Goal: Find contact information: Find contact information

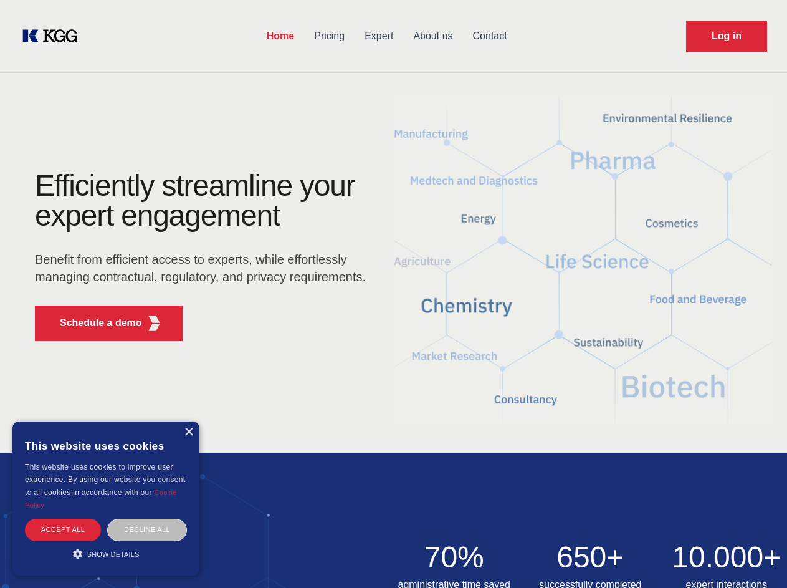
click at [393, 294] on div "Efficiently streamline your expert engagement Benefit from efficient access to …" at bounding box center [204, 261] width 379 height 180
click at [94, 323] on p "Schedule a demo" at bounding box center [101, 322] width 82 height 15
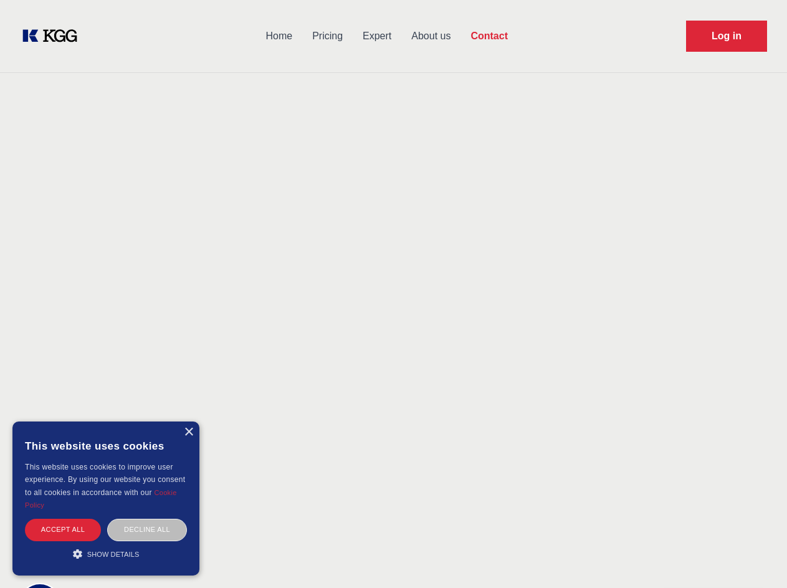
click at [188, 432] on div "× This website uses cookies This website uses cookies to improve user experienc…" at bounding box center [105, 498] width 187 height 154
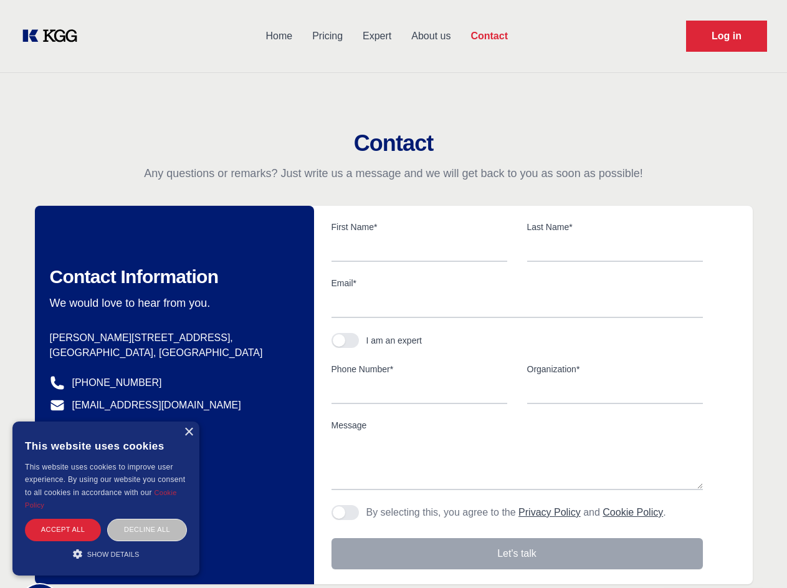
click at [63, 529] on div "Accept all" at bounding box center [63, 530] width 76 height 22
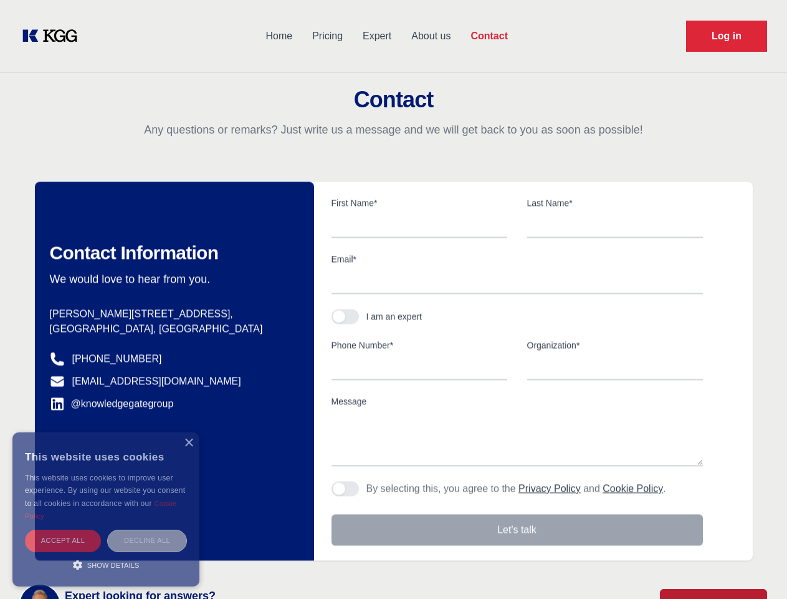
click at [147, 529] on div "Decline all" at bounding box center [147, 540] width 80 height 22
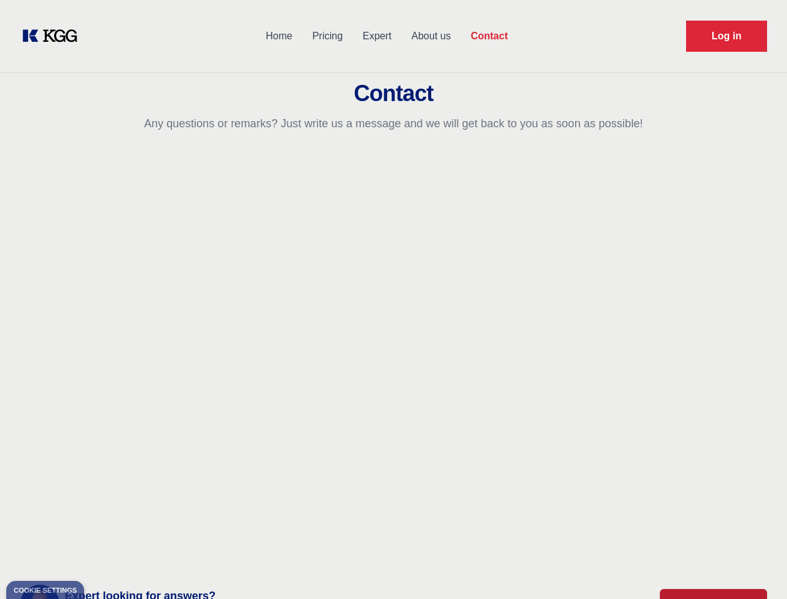
click at [106, 554] on main "Contact Any questions or remarks? Just write us a message and we will get back …" at bounding box center [393, 324] width 787 height 649
